Goal: Task Accomplishment & Management: Manage account settings

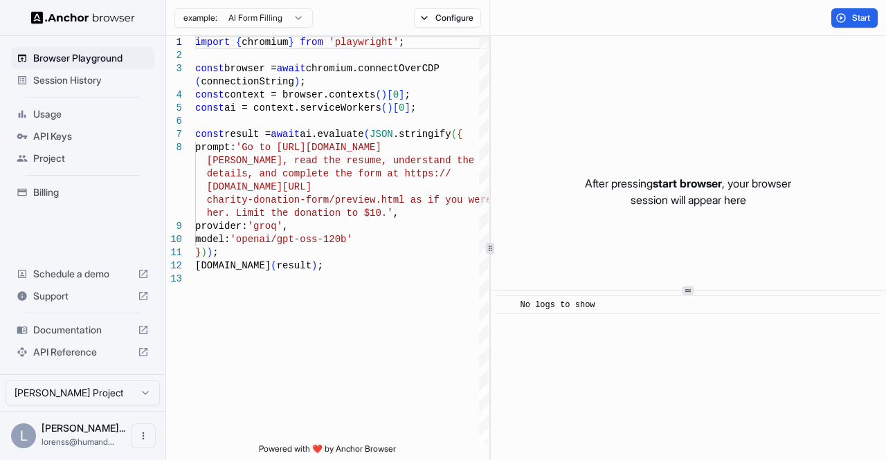
click at [110, 82] on span "Session History" at bounding box center [91, 80] width 116 height 14
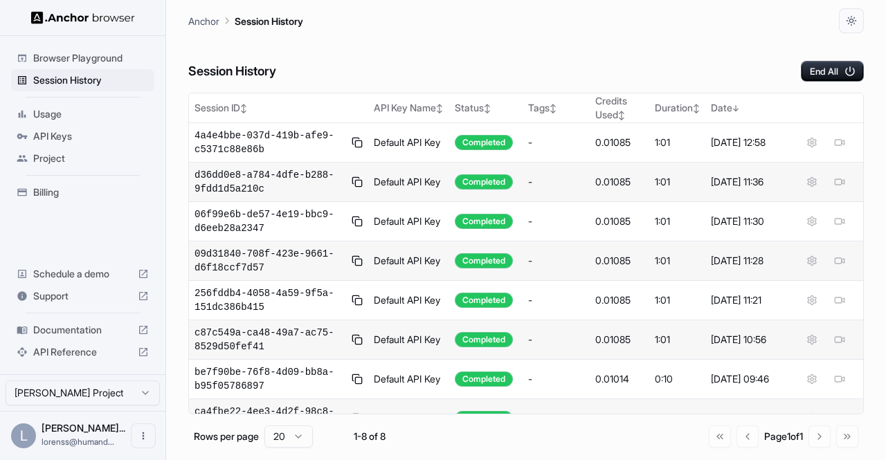
click at [509, 50] on div "Session History End All" at bounding box center [526, 57] width 676 height 48
click at [124, 399] on html "Browser Playground Session History Usage API Keys Project Billing Schedule a de…" at bounding box center [443, 230] width 886 height 460
click at [145, 439] on html "Browser Playground Session History Usage API Keys Project Billing Schedule a de…" at bounding box center [443, 230] width 886 height 460
click at [142, 440] on icon "Open menu" at bounding box center [143, 436] width 11 height 11
click at [136, 432] on icon at bounding box center [138, 436] width 14 height 14
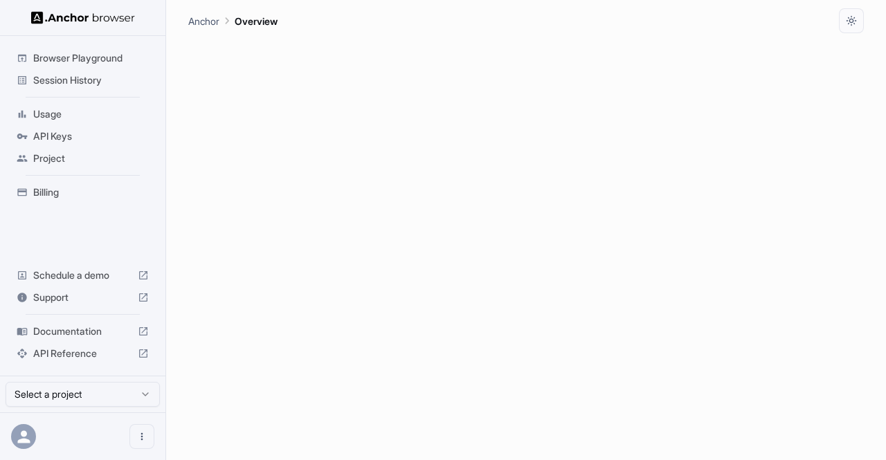
click at [28, 435] on icon at bounding box center [24, 437] width 19 height 19
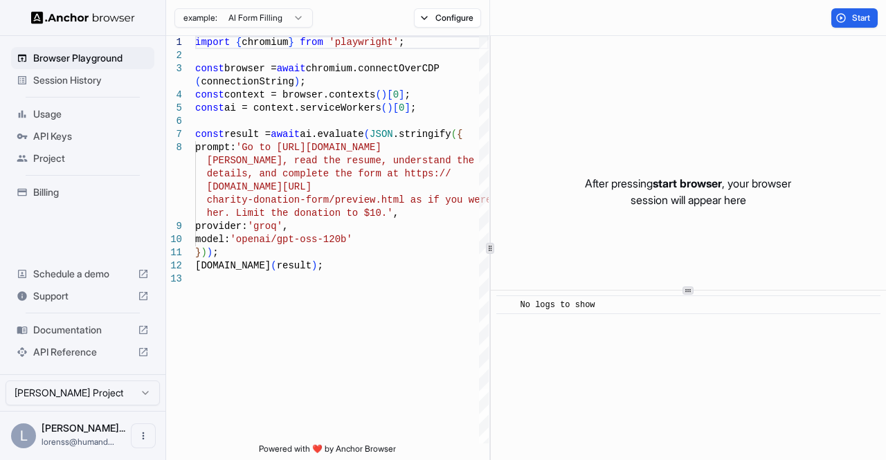
click at [40, 15] on img at bounding box center [83, 17] width 104 height 13
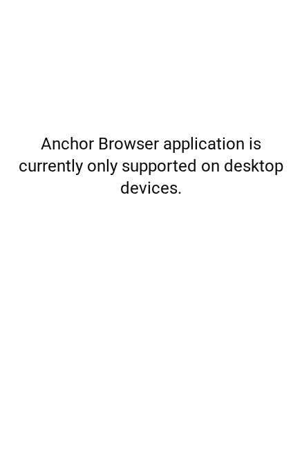
click at [202, 138] on h5 "Anchor Browser application is currently only supported on desktop devices." at bounding box center [151, 166] width 269 height 66
